Goal: Task Accomplishment & Management: Use online tool/utility

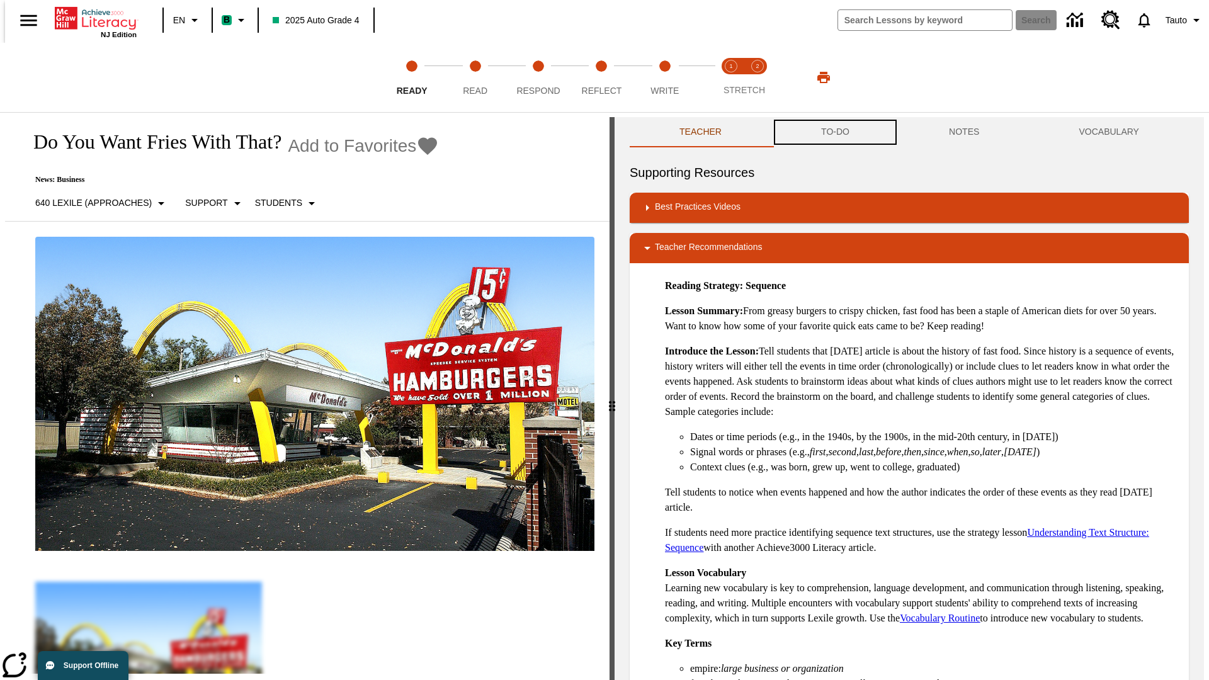
click at [834, 132] on button "TO-DO" at bounding box center [835, 132] width 128 height 30
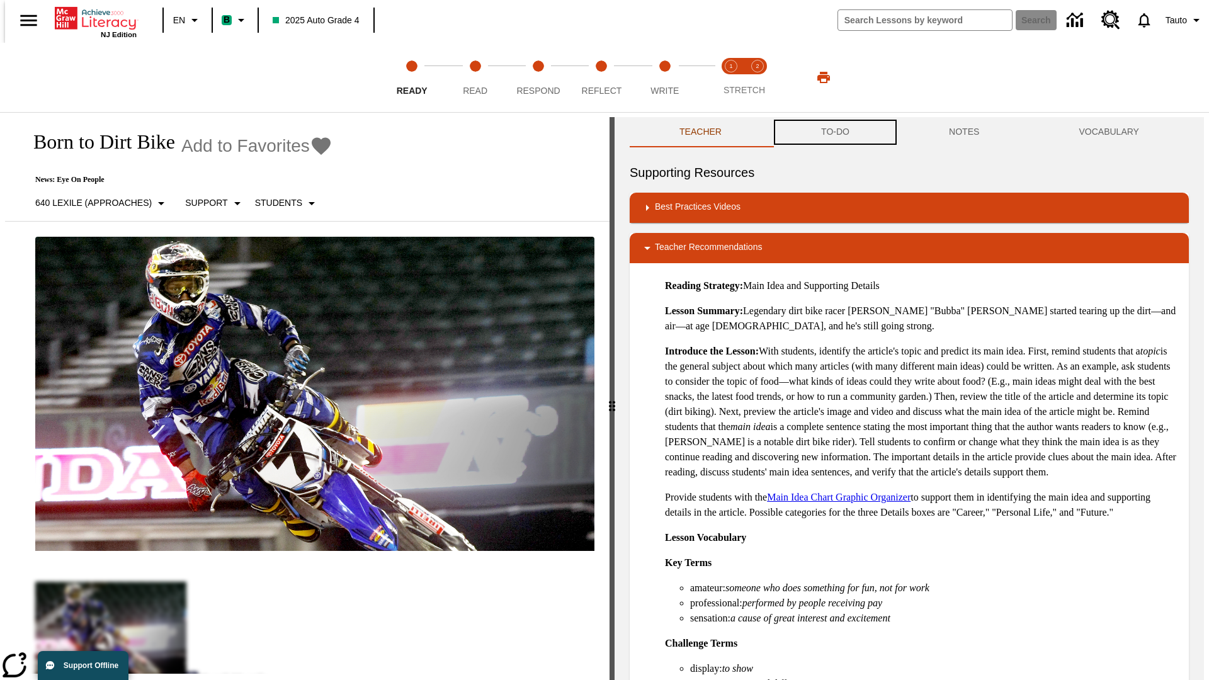
click at [834, 132] on button "TO-DO" at bounding box center [835, 132] width 128 height 30
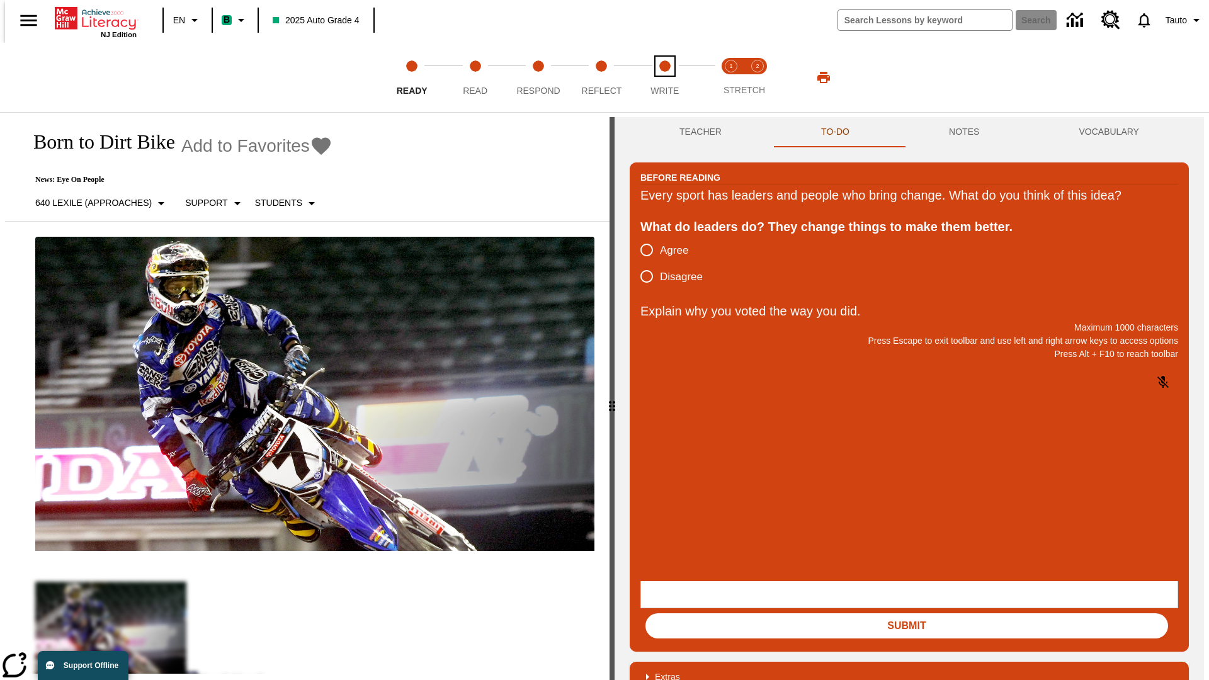
click at [664, 77] on span "Write" at bounding box center [664, 85] width 28 height 23
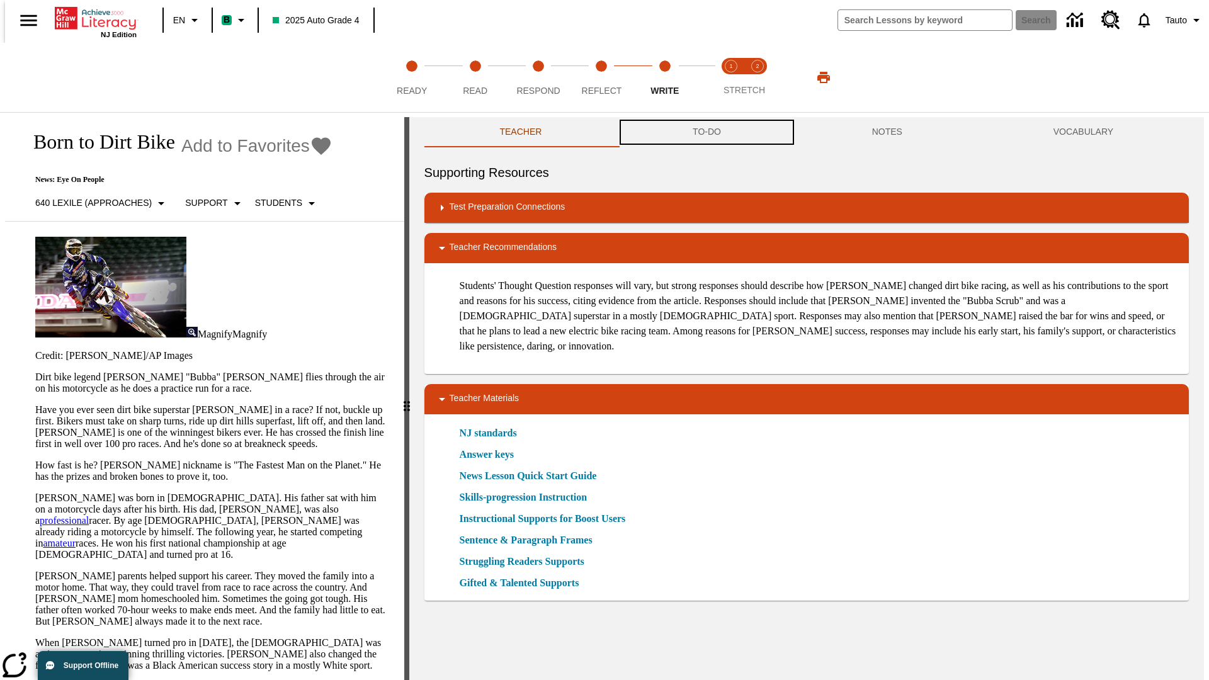
scroll to position [1, 0]
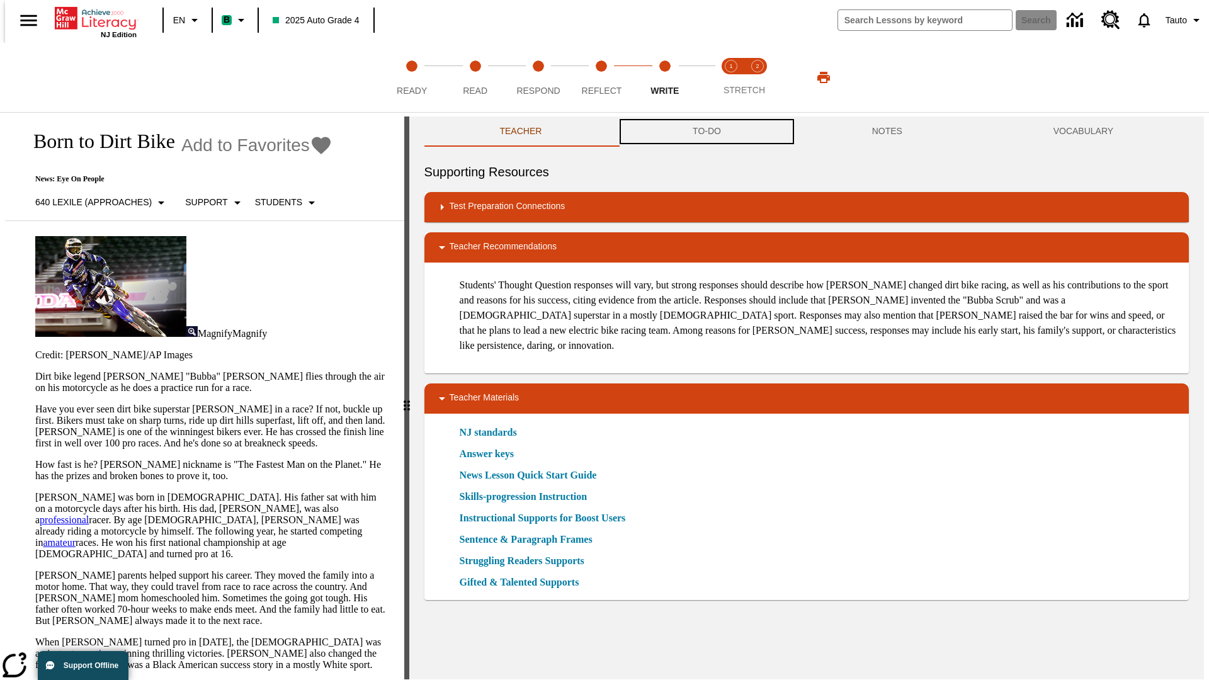
click at [706, 132] on button "TO-DO" at bounding box center [706, 131] width 179 height 30
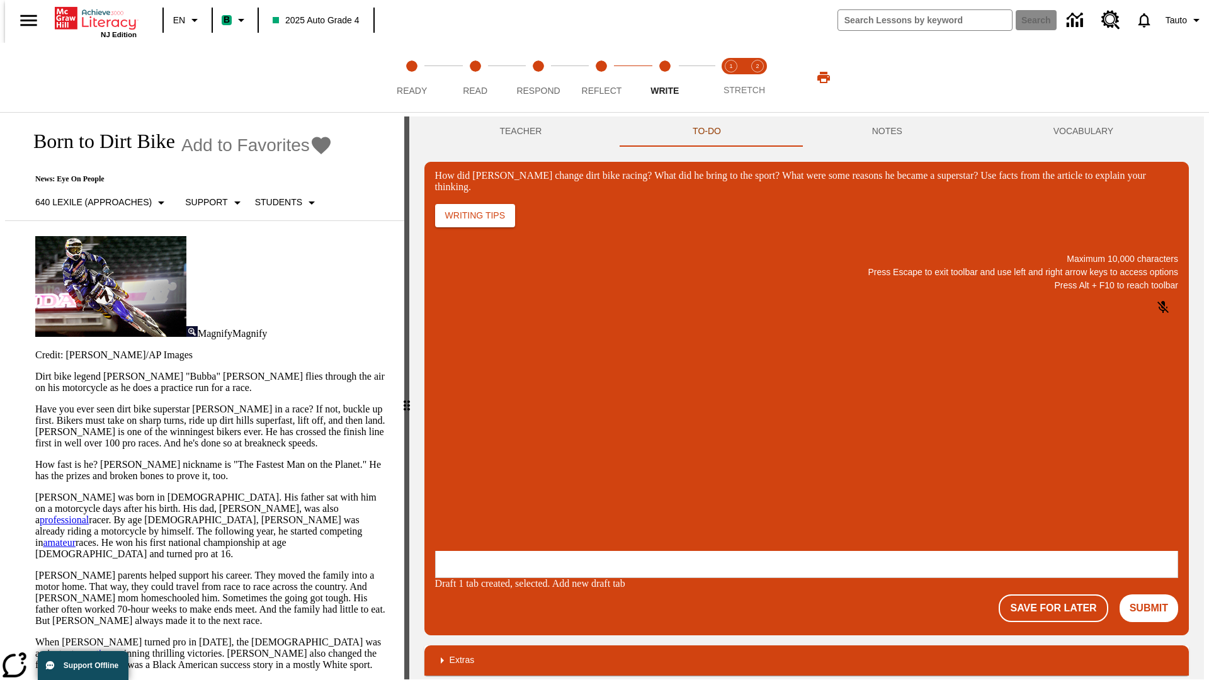
scroll to position [0, 0]
click at [618, 470] on p "One change Stewart brought to dirt bike racing was…" at bounding box center [528, 474] width 179 height 23
click at [461, 420] on span "Copy" at bounding box center [450, 424] width 21 height 9
click at [618, 470] on p "How did Stewart change dirt bike racing? What did he bring to the sport? What w…" at bounding box center [528, 468] width 179 height 11
click at [461, 420] on span "Copy" at bounding box center [450, 424] width 21 height 9
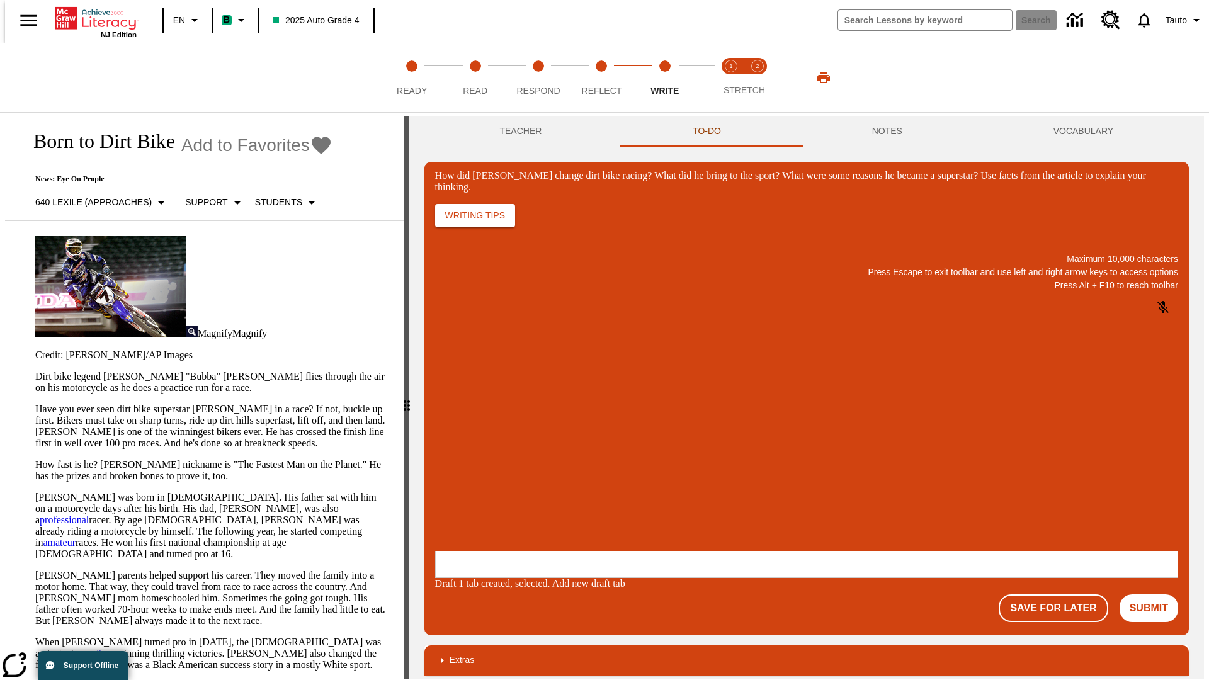
click at [618, 470] on p "How did Stewart change dirt bike racing? What did he bring to the sport? What w…" at bounding box center [528, 468] width 179 height 11
click at [889, 132] on button "NOTES" at bounding box center [886, 131] width 181 height 30
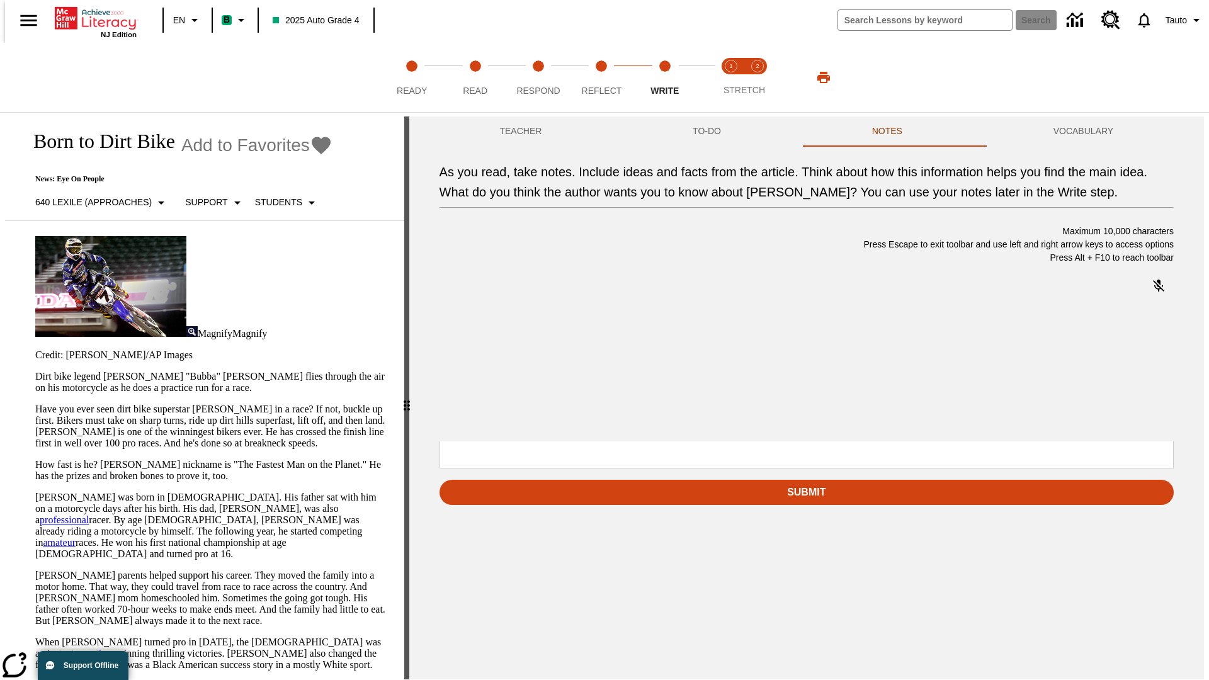
click at [623, 361] on p "As you read, take notes. Include ideas and facts from the article. Think about …" at bounding box center [533, 359] width 179 height 11
click at [520, 320] on span "Copy" at bounding box center [530, 314] width 21 height 9
click at [623, 361] on p "As you read, take notes. Include ideas and facts from the article. Think about …" at bounding box center [533, 359] width 179 height 11
